Goal: Task Accomplishment & Management: Use online tool/utility

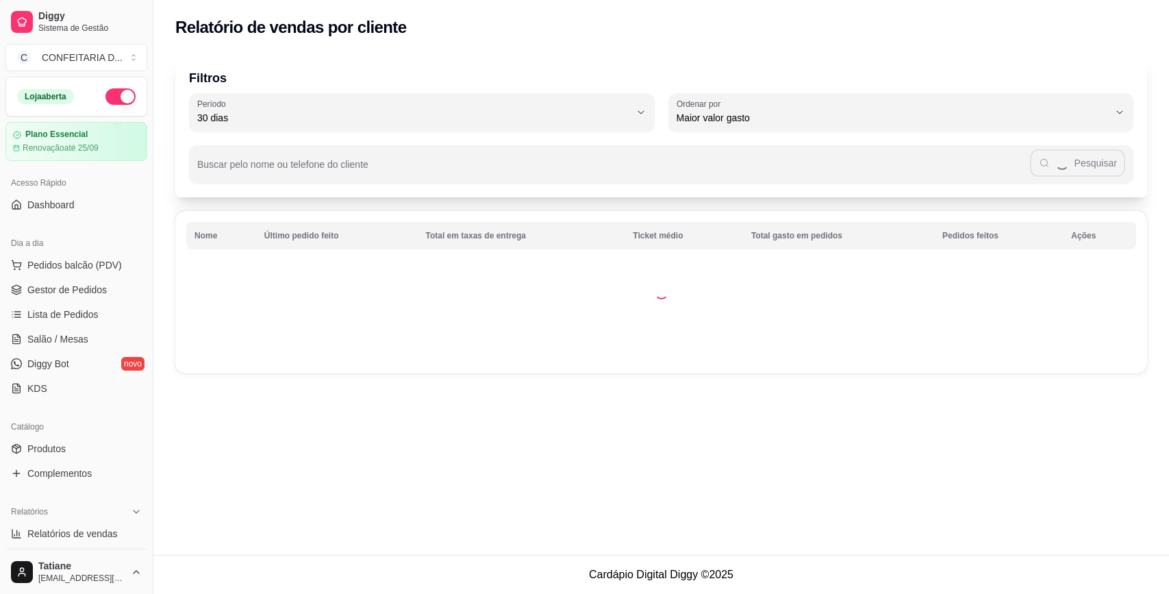
select select "30"
select select "HIGHEST_TOTAL_SPENT_WITH_ORDERS"
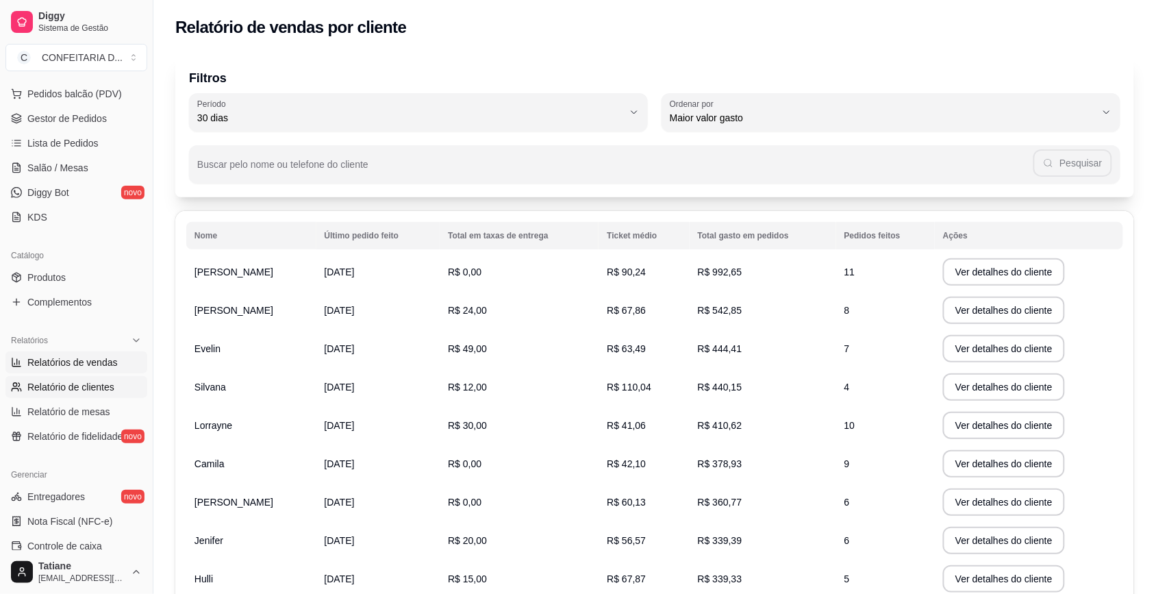
click at [100, 367] on span "Relatórios de vendas" at bounding box center [72, 362] width 90 height 14
select select "ALL"
select select "0"
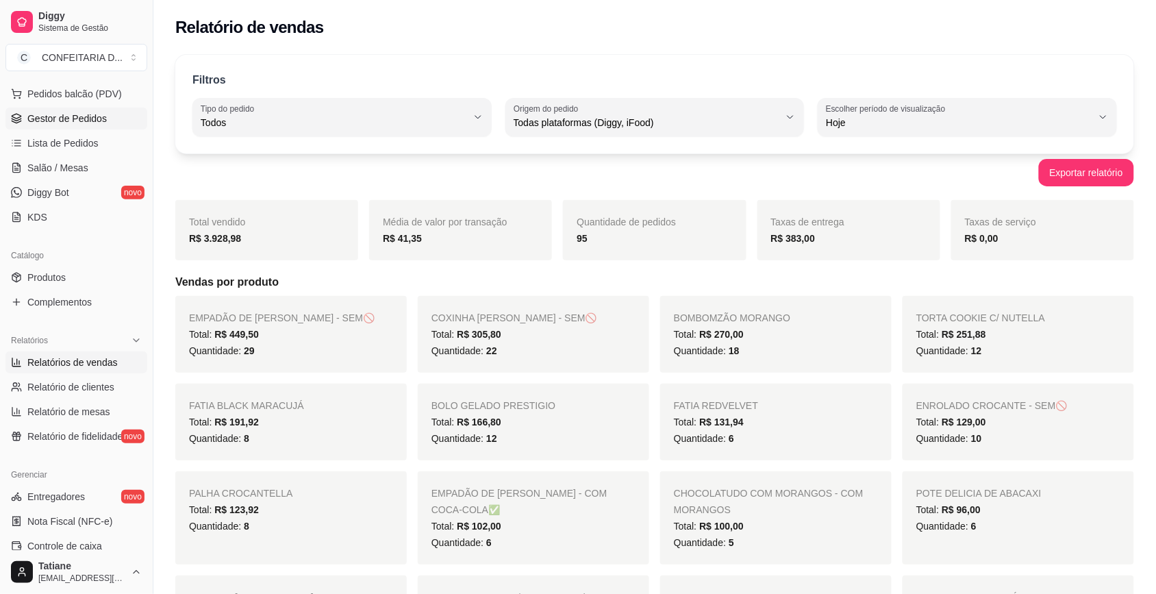
click at [94, 117] on span "Gestor de Pedidos" at bounding box center [66, 119] width 79 height 14
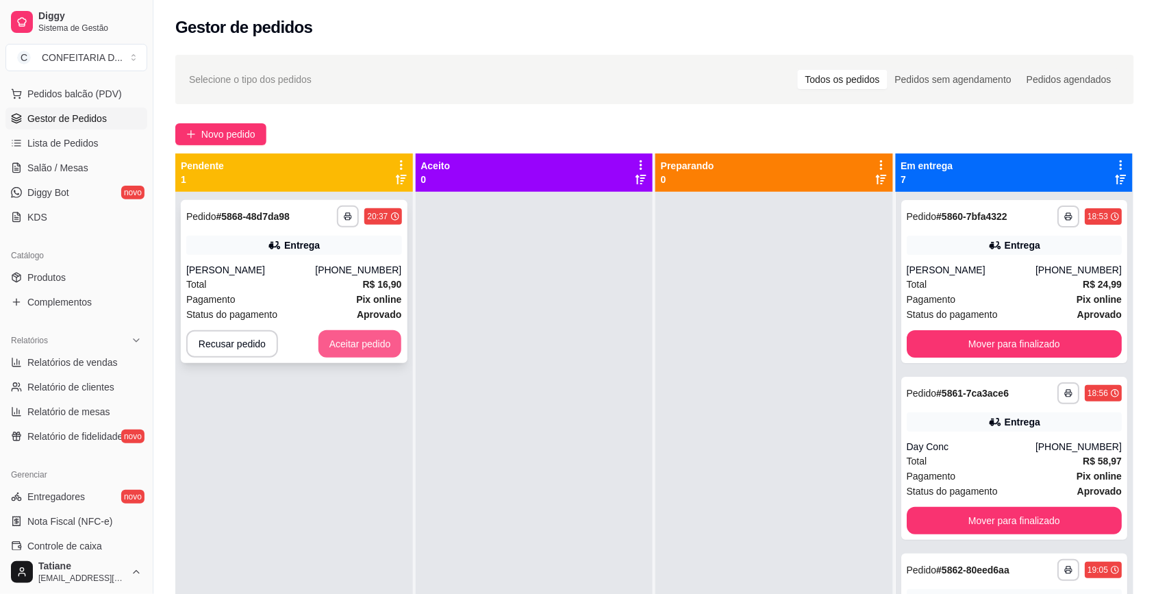
click at [379, 347] on button "Aceitar pedido" at bounding box center [360, 343] width 84 height 27
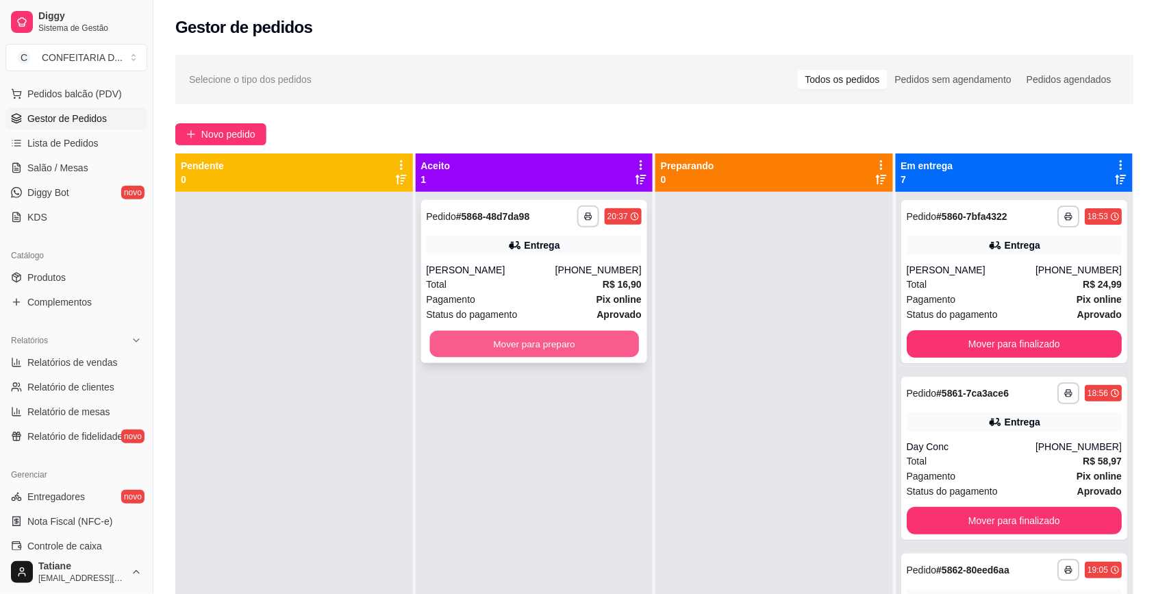
click at [573, 344] on button "Mover para preparo" at bounding box center [533, 344] width 209 height 27
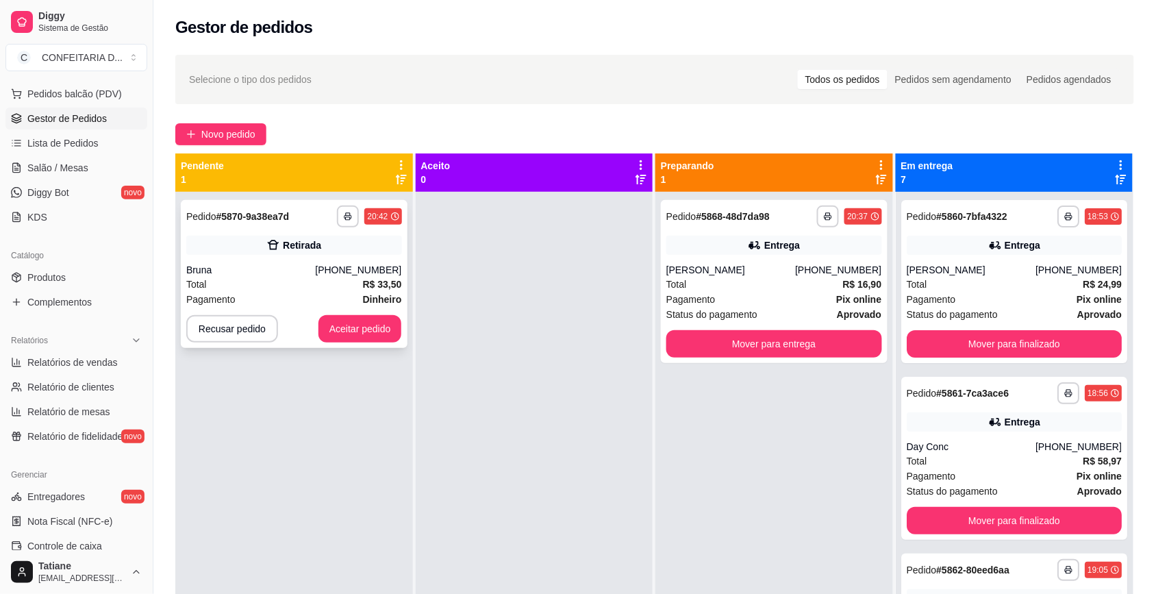
click at [361, 344] on div "**********" at bounding box center [294, 274] width 227 height 148
click at [361, 331] on button "Aceitar pedido" at bounding box center [360, 328] width 84 height 27
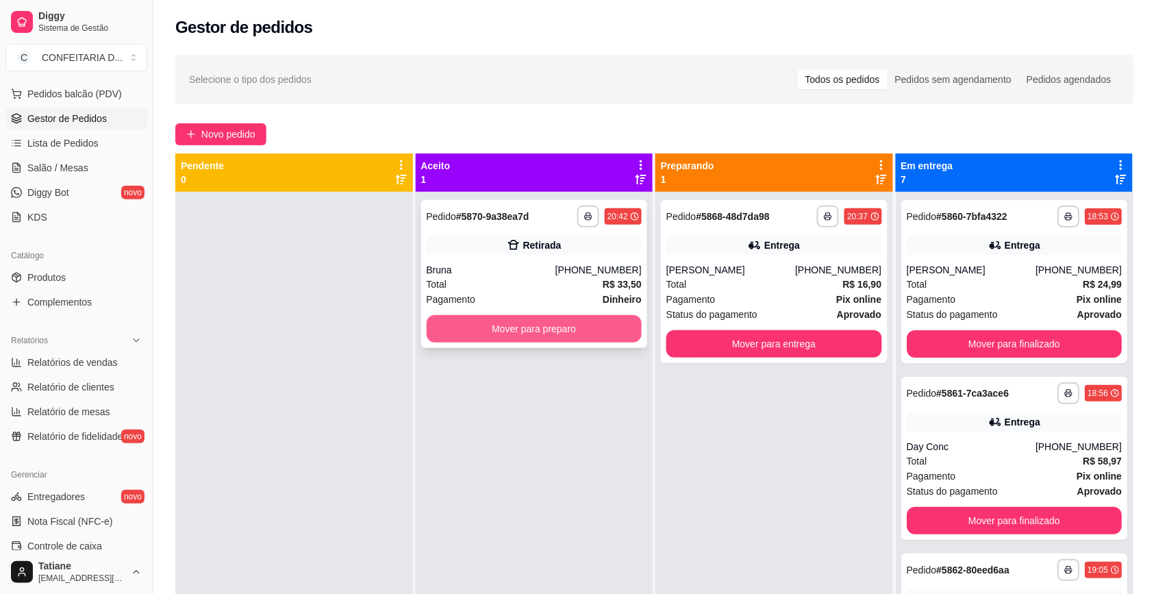
click at [499, 320] on button "Mover para preparo" at bounding box center [535, 328] width 216 height 27
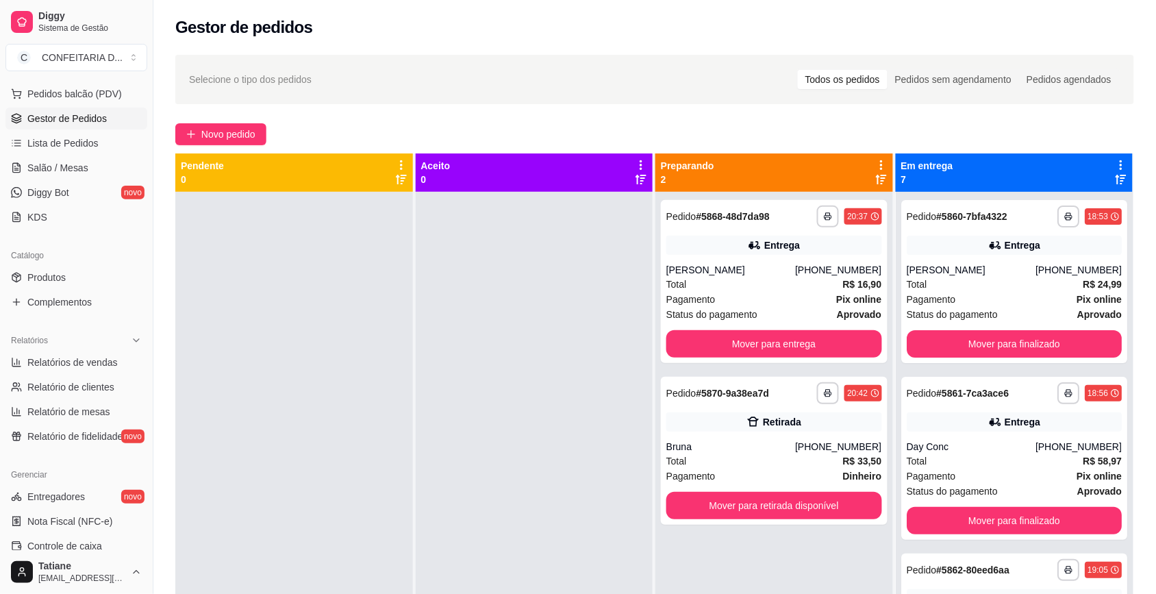
scroll to position [38, 0]
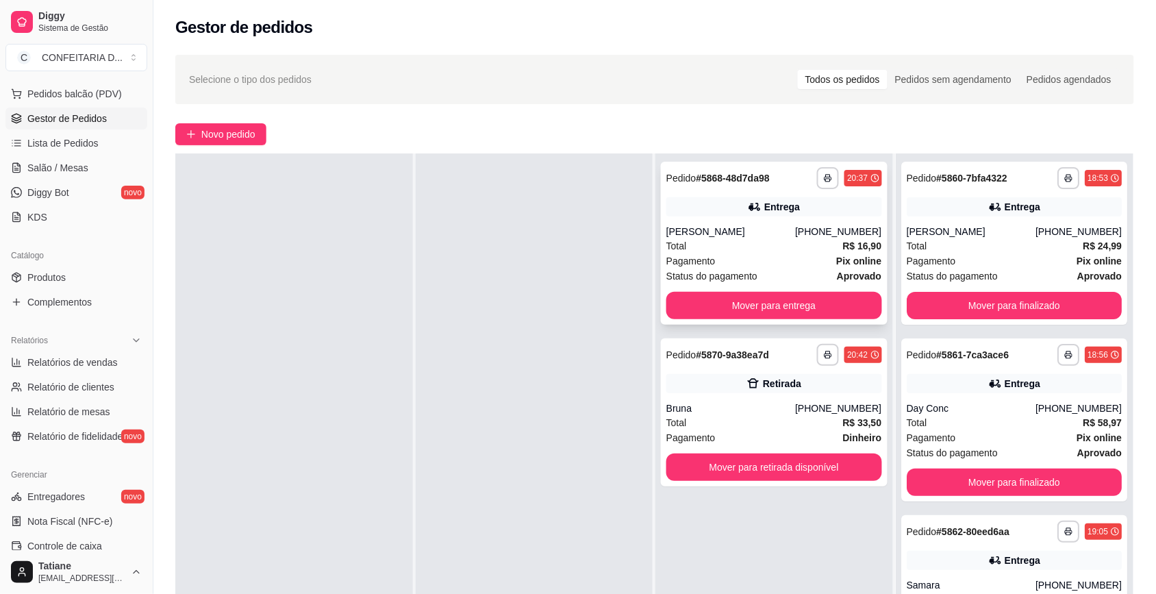
click at [723, 253] on div "Pagamento Pix online" at bounding box center [774, 260] width 216 height 15
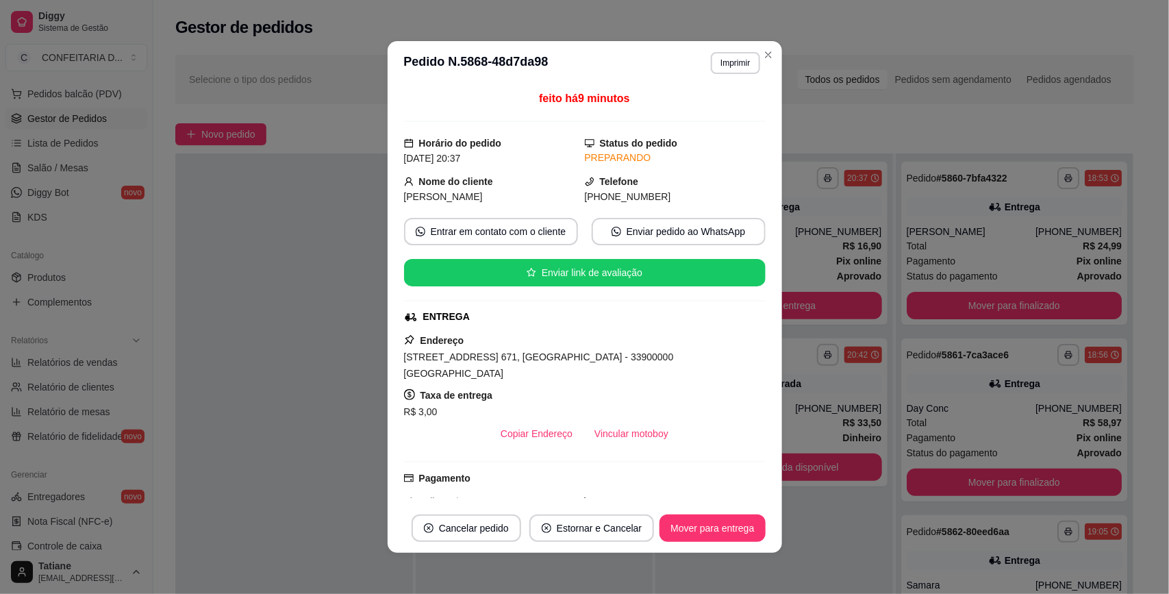
click at [636, 435] on div "feito há 9 minutos Horário do pedido [DATE] 20:37 Status do pedido PREPARANDO N…" at bounding box center [585, 293] width 362 height 407
click at [635, 429] on button "Vincular motoboy" at bounding box center [631, 433] width 96 height 27
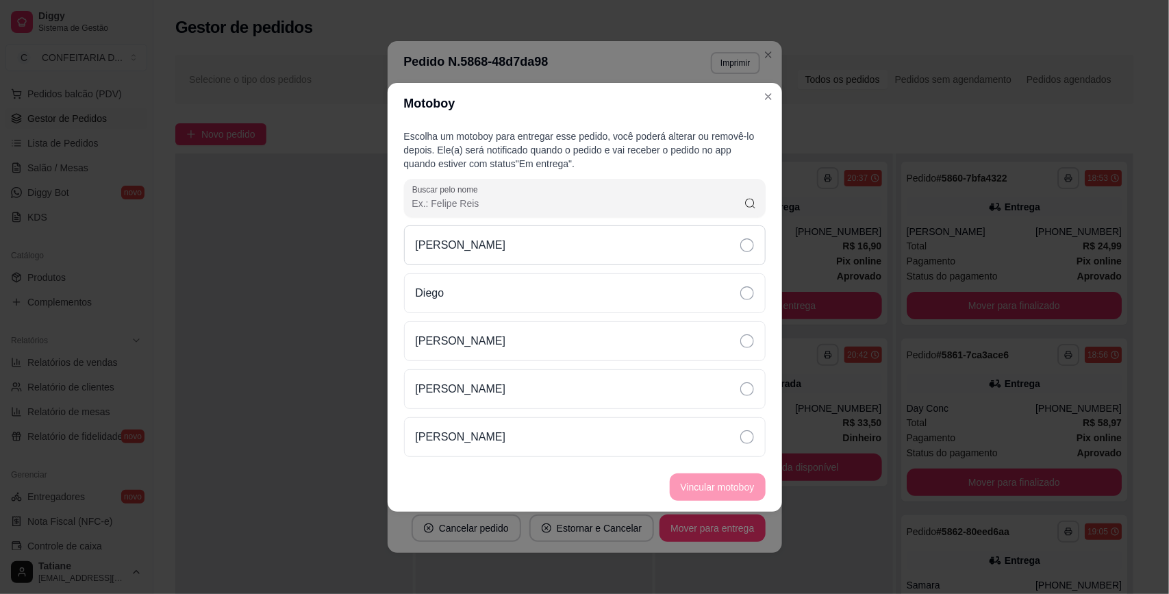
click at [490, 255] on div "[PERSON_NAME]" at bounding box center [585, 245] width 362 height 40
click at [689, 481] on button "Vincular motoboy" at bounding box center [717, 486] width 93 height 27
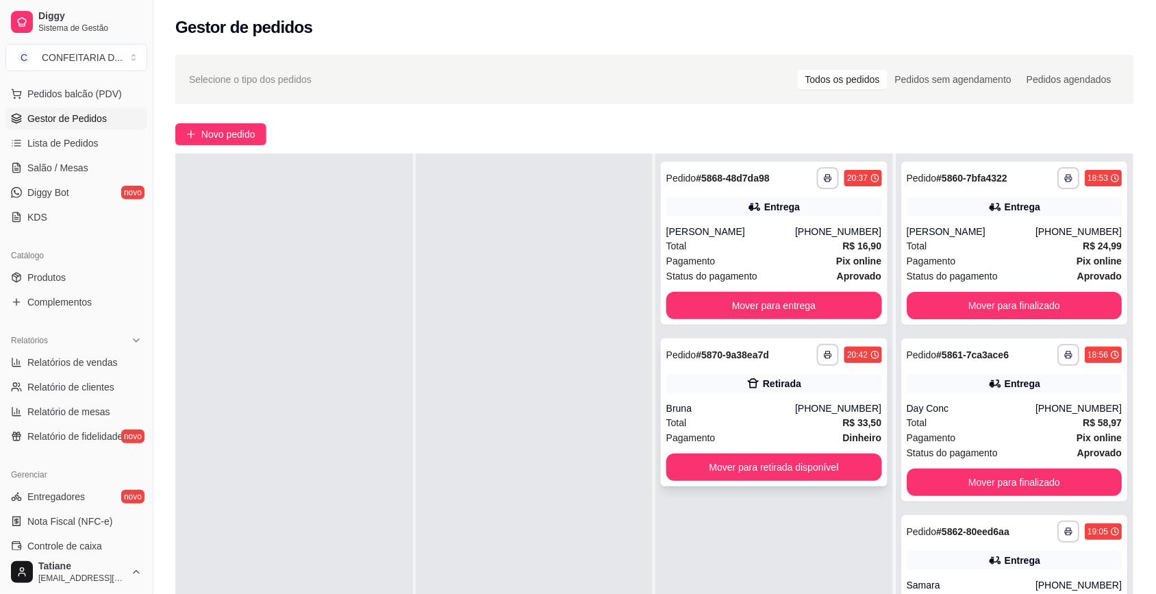
click at [748, 399] on div "**********" at bounding box center [774, 412] width 227 height 148
click at [770, 463] on button "Mover para retirada disponível" at bounding box center [774, 466] width 216 height 27
